Goal: Navigation & Orientation: Understand site structure

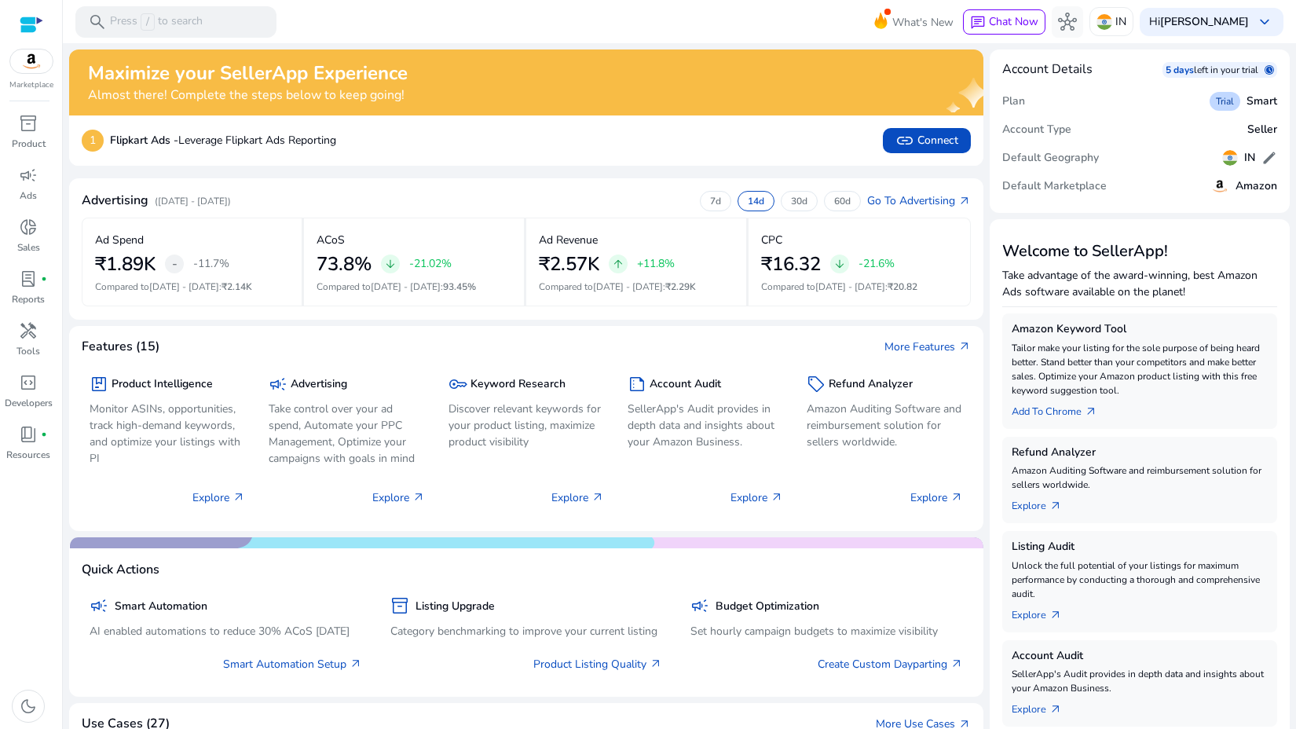
click at [1099, 39] on div "What's New chat Chat Now hub IN Hi [PERSON_NAME] keyboard_arrow_down" at bounding box center [1072, 22] width 422 height 38
drag, startPoint x: 1088, startPoint y: 46, endPoint x: 1067, endPoint y: 138, distance: 94.3
click at [1067, 140] on div "Maximize your SellerApp Experience Almost there! Complete the steps below to ke…" at bounding box center [679, 593] width 1220 height 1101
click at [1067, 138] on div "Account Type Seller" at bounding box center [1140, 129] width 276 height 28
drag, startPoint x: 1067, startPoint y: 138, endPoint x: 1028, endPoint y: 62, distance: 85.7
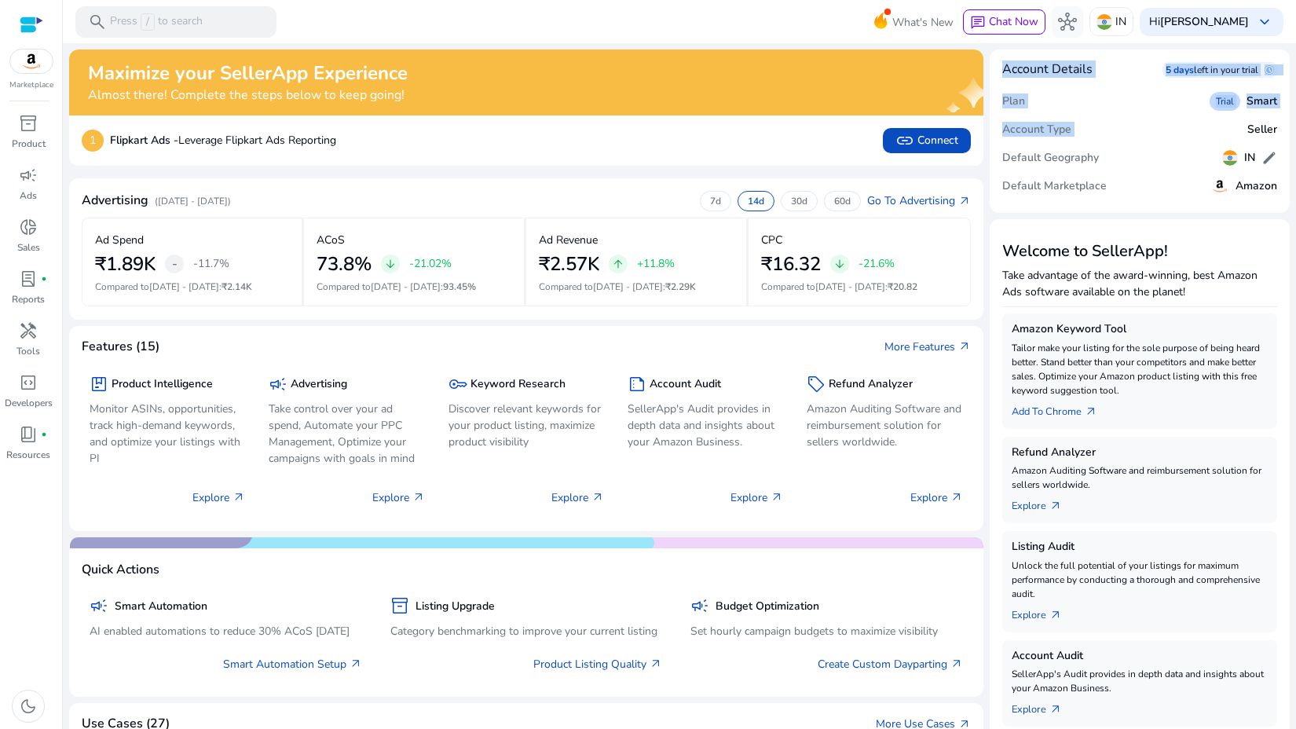
click at [1028, 62] on mat-card "Account Details 5 days left in your trial schedule Plan Trial Smart Account Typ…" at bounding box center [1139, 130] width 301 height 163
click at [1028, 62] on h4 "Account Details" at bounding box center [1047, 69] width 90 height 15
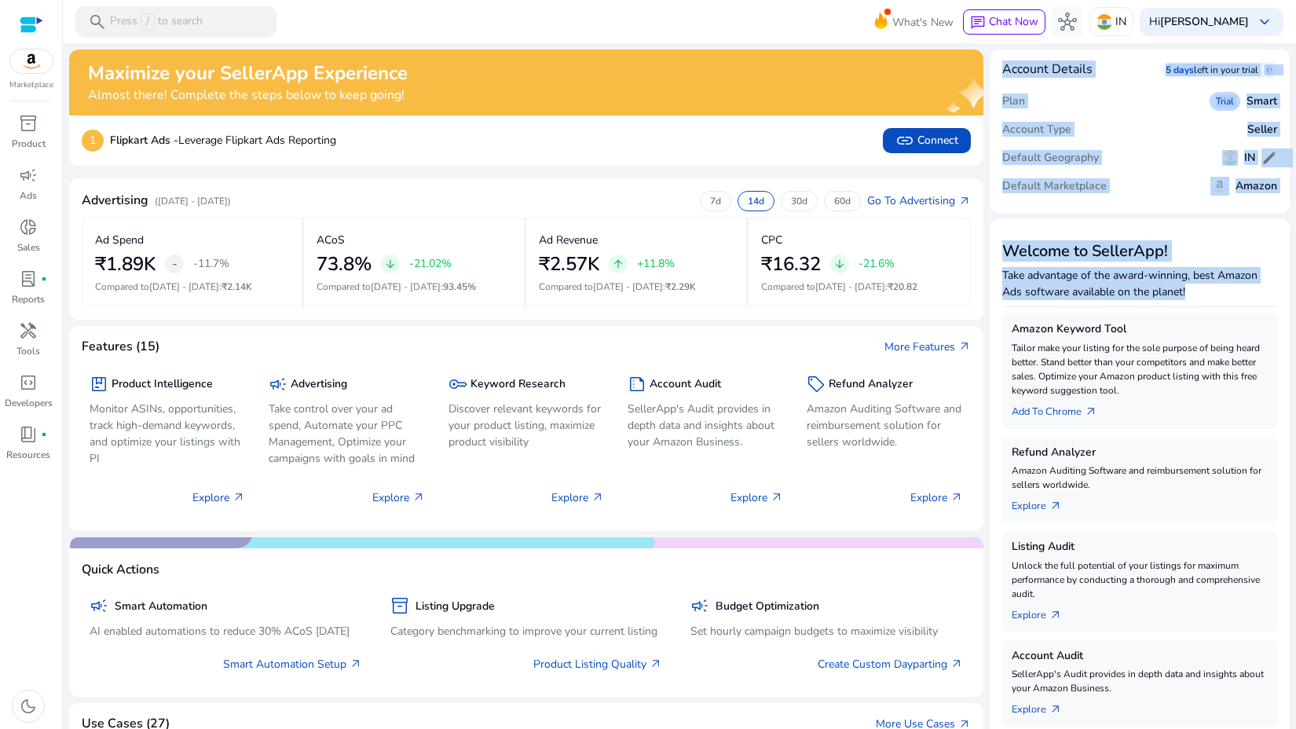
drag, startPoint x: 993, startPoint y: 64, endPoint x: 1184, endPoint y: 305, distance: 308.0
click at [1184, 305] on app-home-side-panel "Account Details 5 days left in your trial schedule Plan Trial Smart Account Typ…" at bounding box center [1139, 593] width 301 height 1088
click at [1184, 305] on div "Welcome to SellerApp! Take advantage of the award-winning, best Amazon Ads soft…" at bounding box center [1140, 273] width 276 height 82
drag, startPoint x: 1184, startPoint y: 305, endPoint x: 989, endPoint y: 63, distance: 310.5
click at [989, 63] on app-home-side-panel "Account Details 5 days left in your trial schedule Plan Trial Smart Account Typ…" at bounding box center [1139, 593] width 301 height 1088
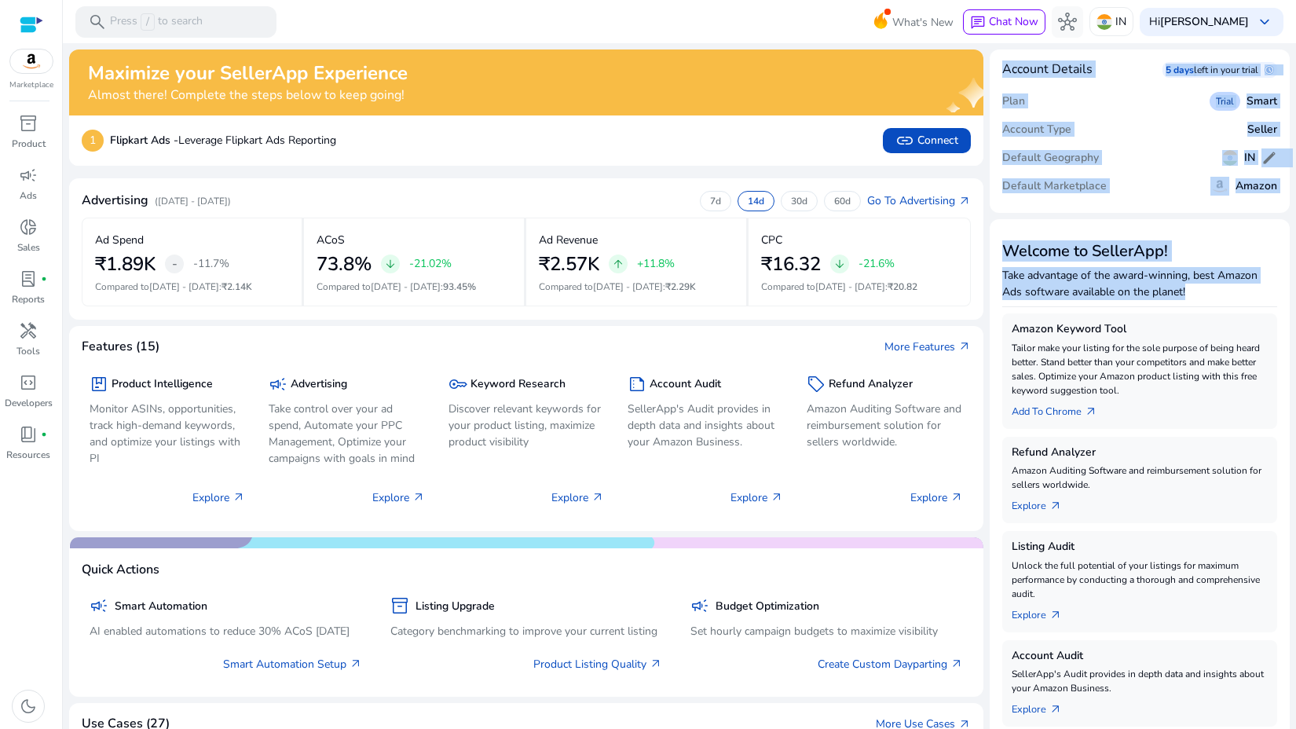
click at [989, 63] on mat-card "Account Details 5 days left in your trial schedule Plan Trial Smart Account Typ…" at bounding box center [1139, 130] width 301 height 163
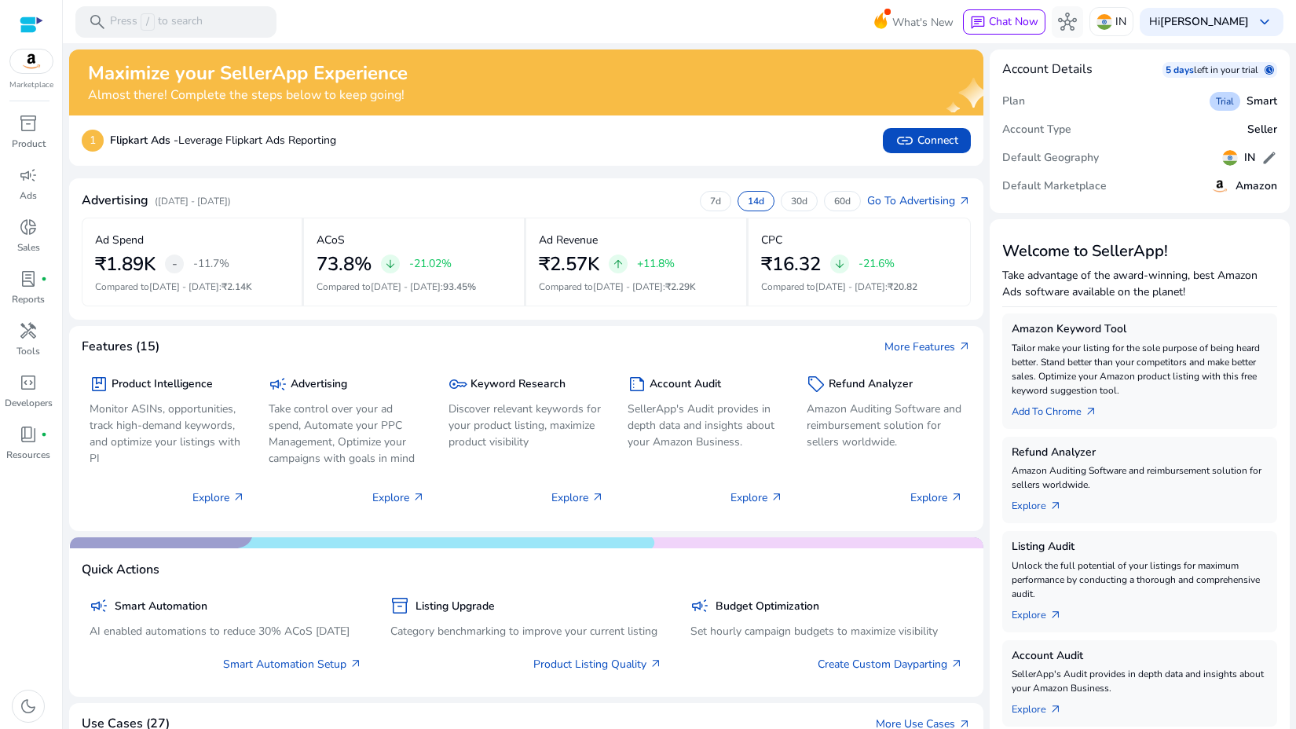
drag, startPoint x: 993, startPoint y: 64, endPoint x: 1015, endPoint y: 635, distance: 572.1
click at [1015, 635] on app-home-side-panel "Account Details 5 days left in your trial schedule Plan Trial Smart Account Typ…" at bounding box center [1139, 593] width 301 height 1088
click at [1015, 635] on div "Amazon Keyword Tool Tailor make your listing for the sole purpose of being hear…" at bounding box center [1140, 566] width 276 height 507
click at [707, 88] on div "Maximize your SellerApp Experience Almost there! Complete the steps below to ke…" at bounding box center [501, 82] width 826 height 41
